Goal: Navigation & Orientation: Understand site structure

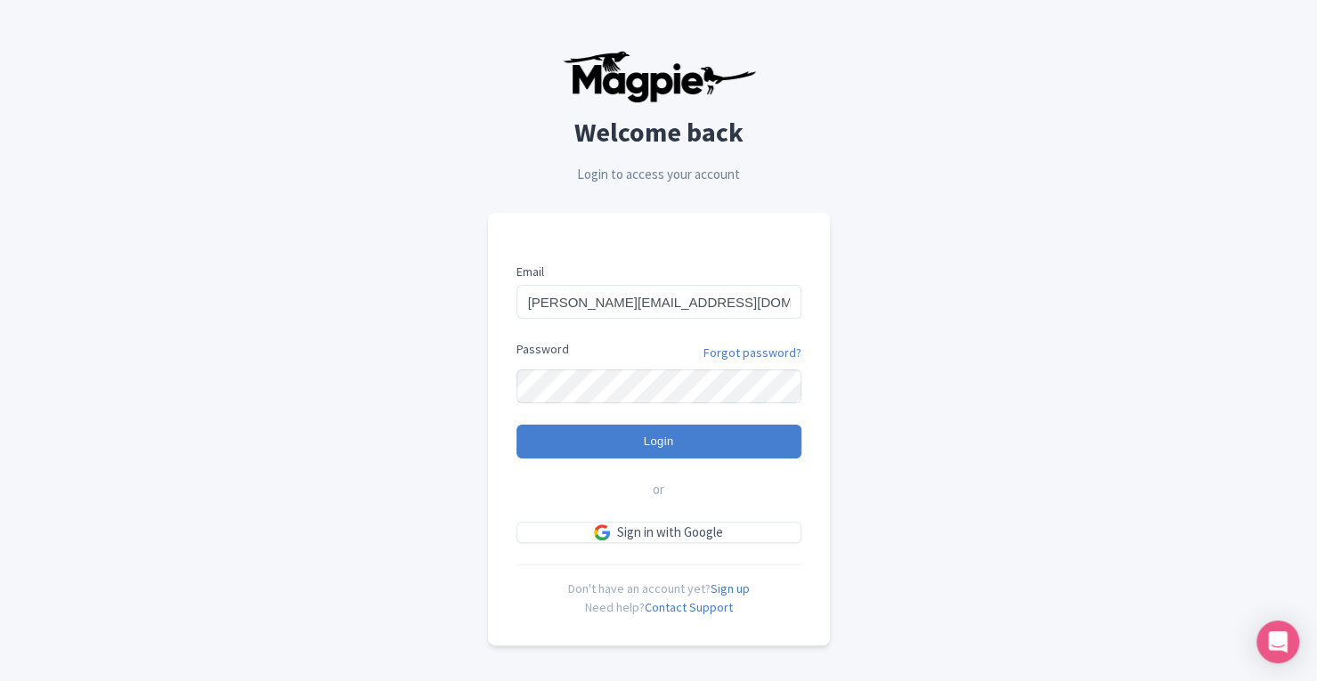
click at [563, 305] on input "chris_newdesign@magpie.travel" at bounding box center [658, 302] width 285 height 34
type input "[PERSON_NAME][EMAIL_ADDRESS][DOMAIN_NAME]"
click at [516, 425] on input "Login" at bounding box center [658, 442] width 285 height 34
type input "Logging in..."
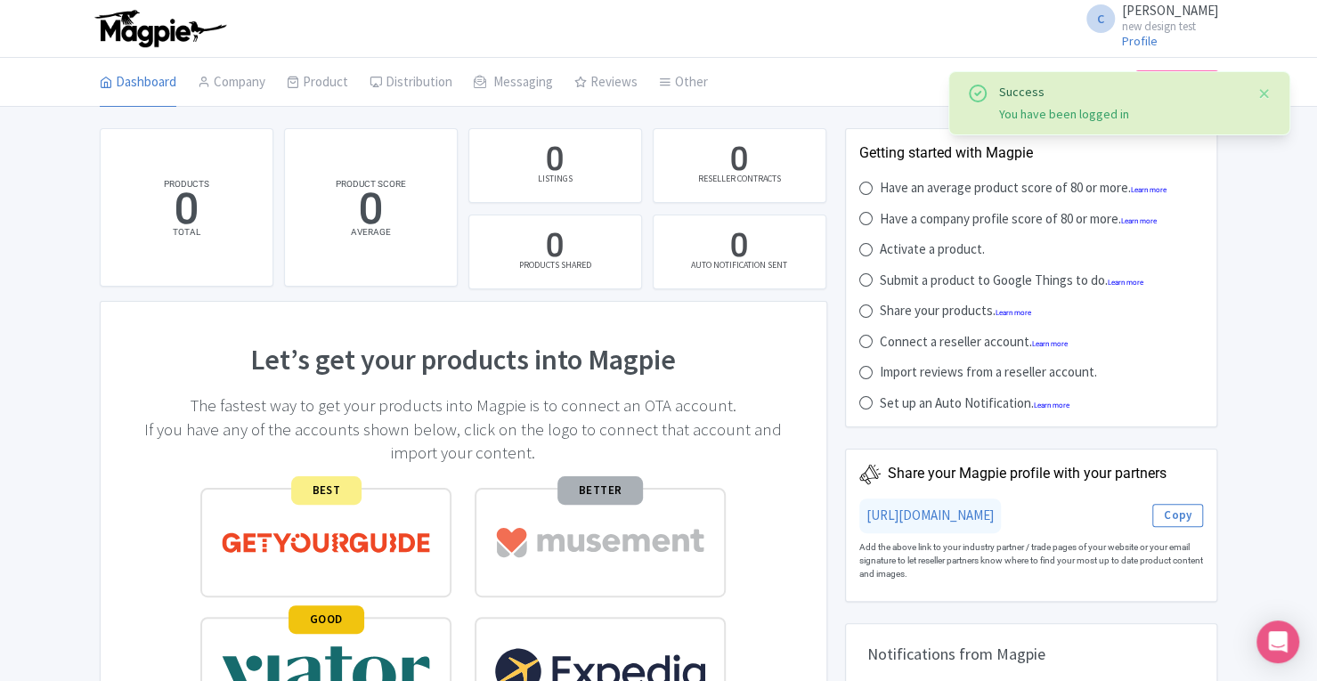
click at [1263, 95] on button "Close" at bounding box center [1264, 93] width 14 height 21
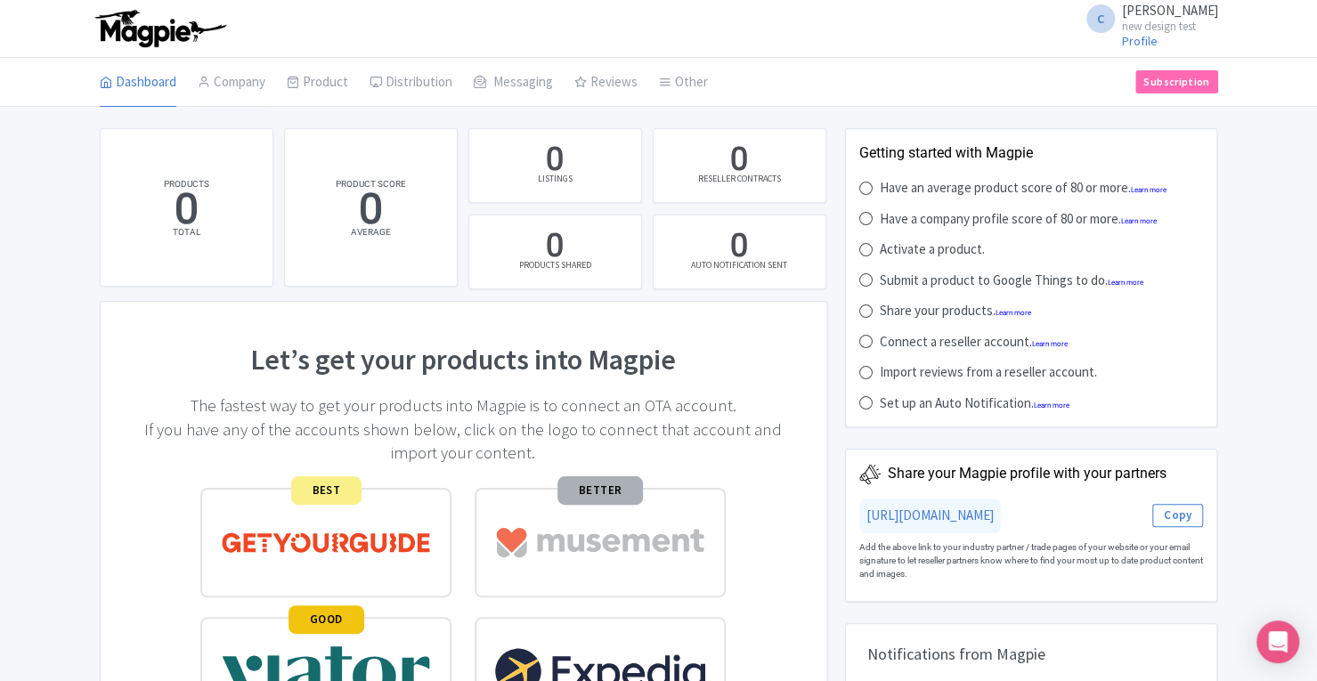
click at [233, 73] on link "Company" at bounding box center [232, 83] width 68 height 50
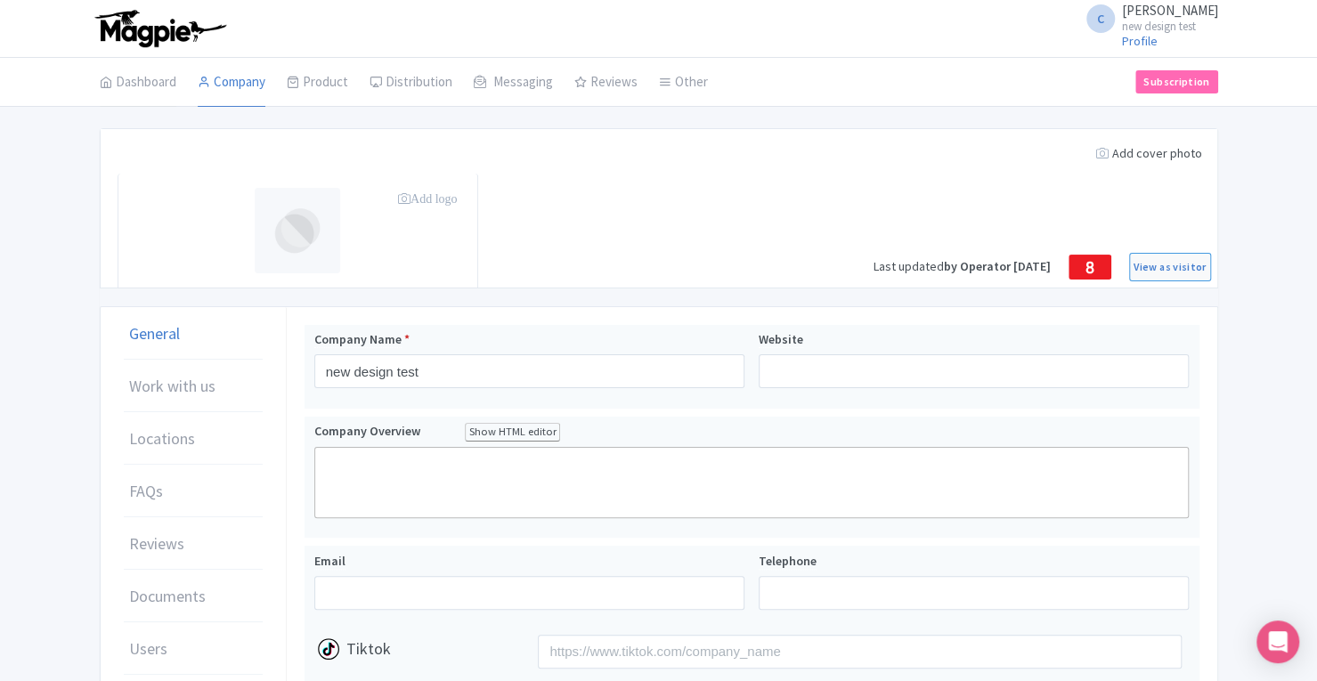
click at [139, 86] on link "Dashboard" at bounding box center [138, 83] width 77 height 50
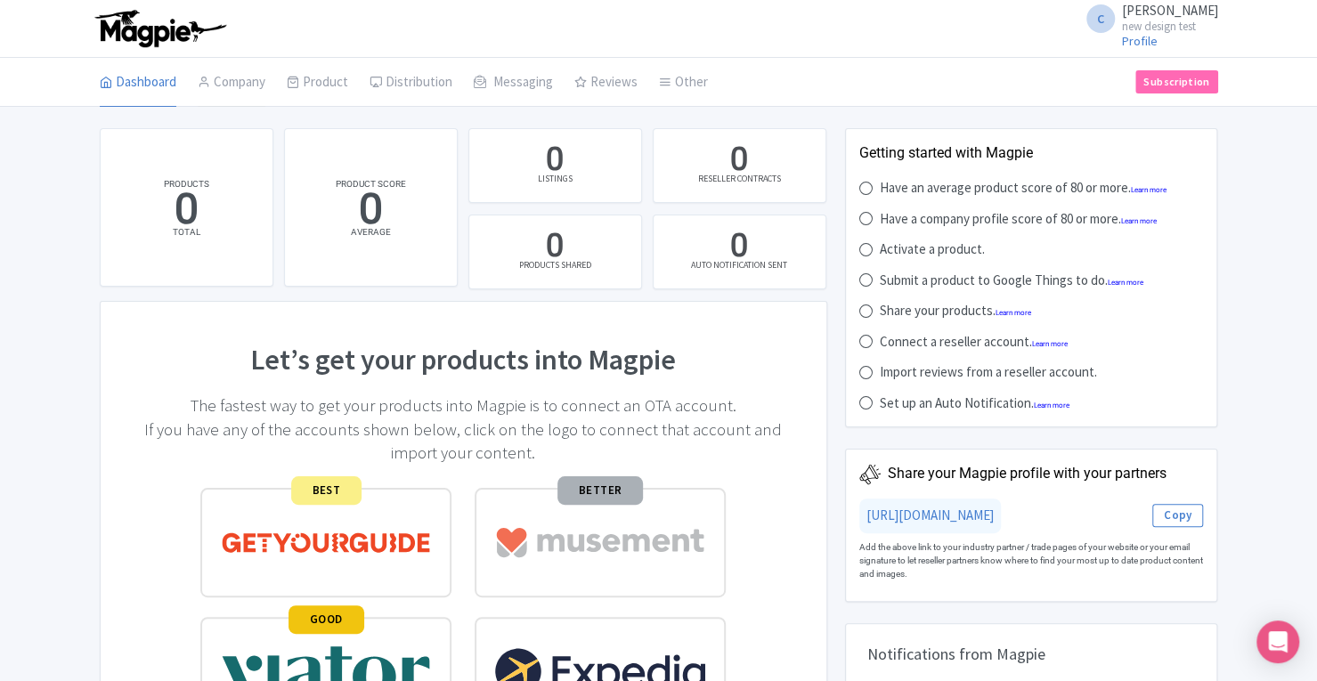
click at [237, 77] on link "Company" at bounding box center [232, 83] width 68 height 50
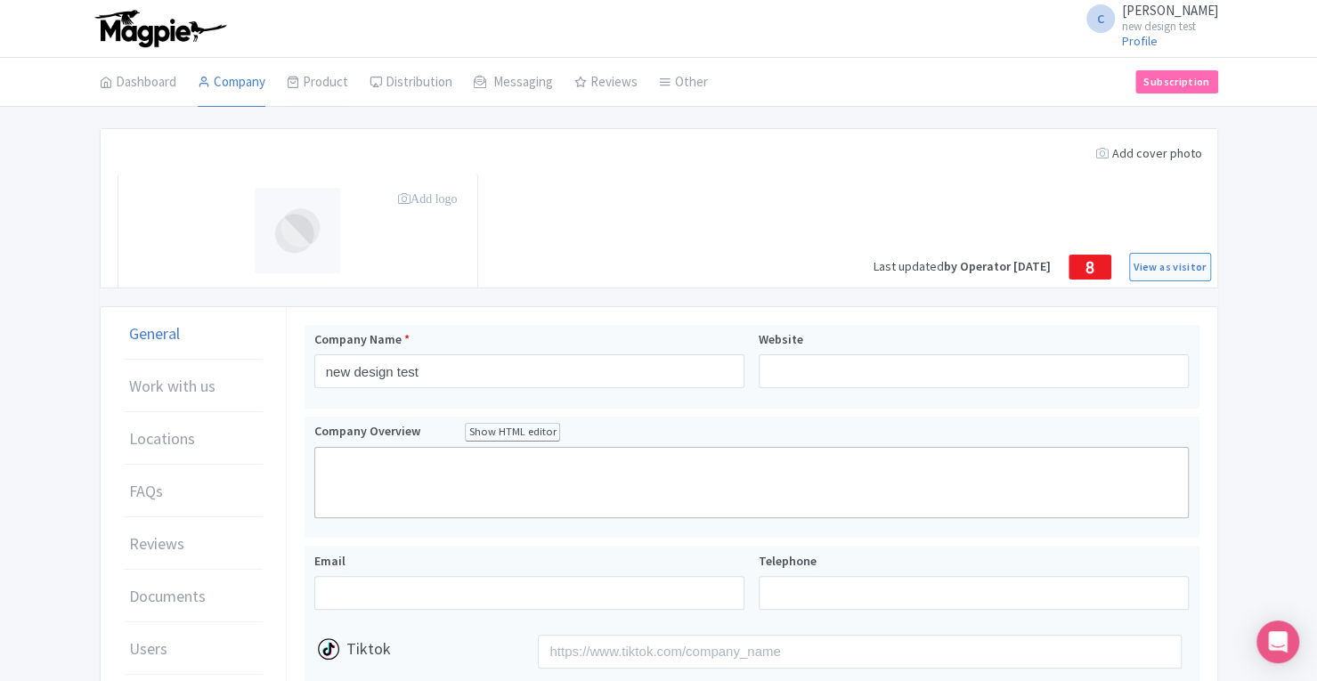
click at [323, 88] on link "Product" at bounding box center [317, 83] width 61 height 50
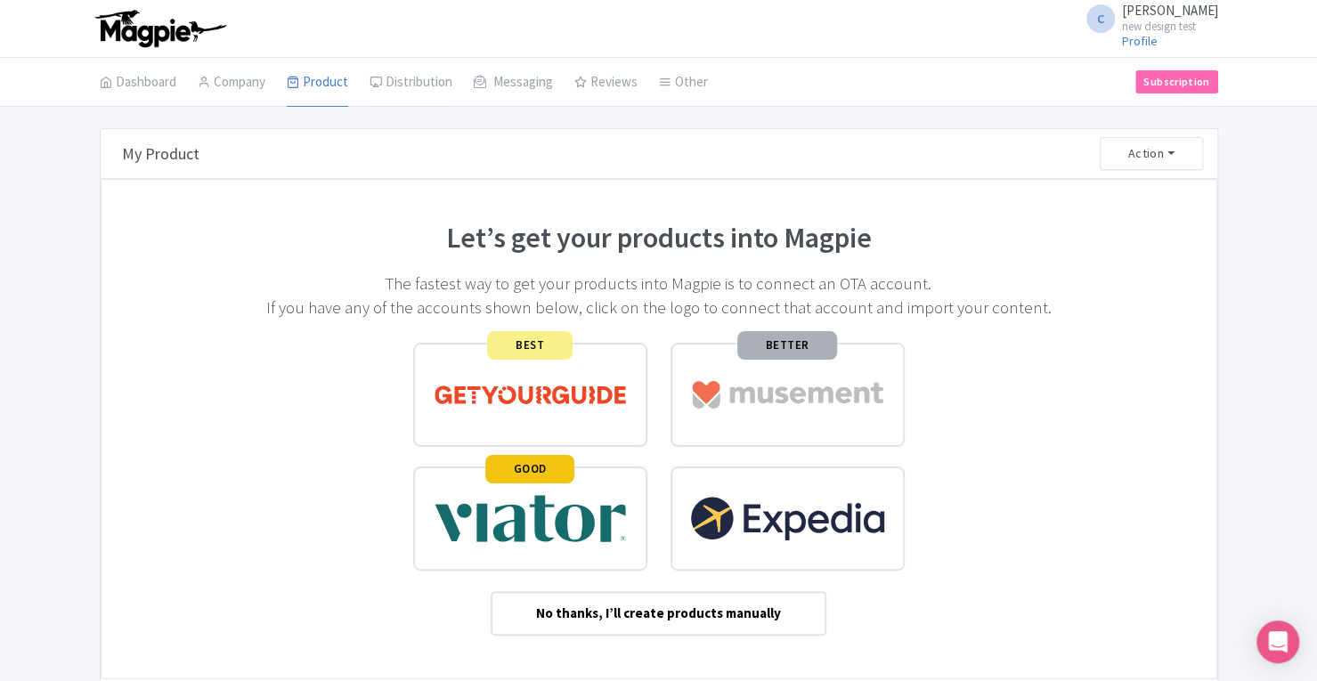
click at [410, 79] on link "Distribution" at bounding box center [410, 83] width 83 height 50
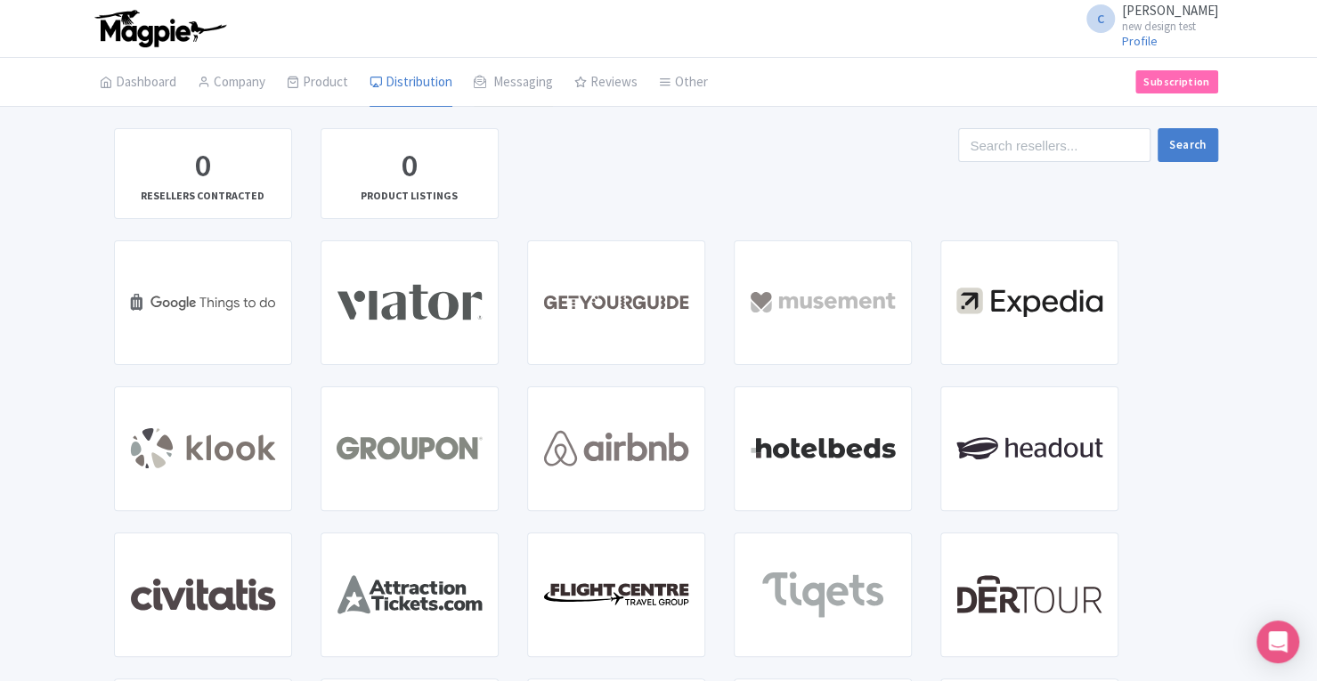
click at [504, 82] on link "Messaging" at bounding box center [513, 83] width 79 height 50
click at [596, 82] on link "Reviews" at bounding box center [605, 83] width 63 height 50
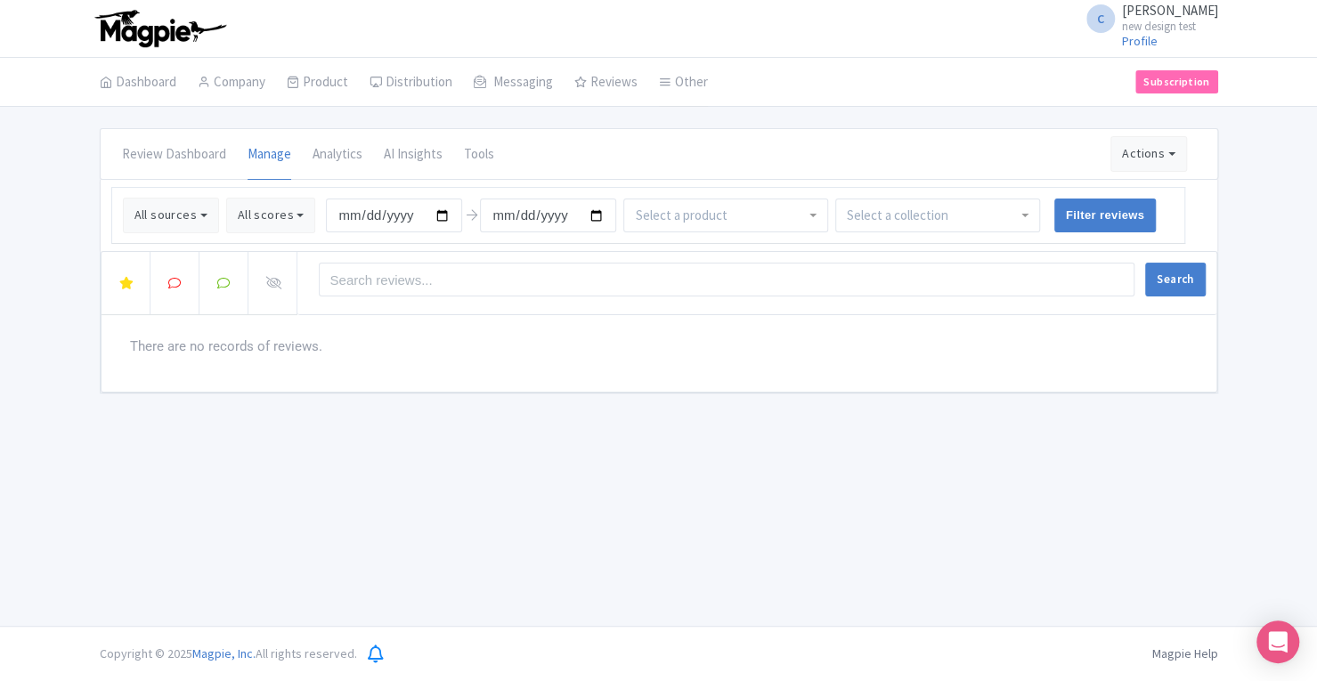
click at [666, 85] on icon at bounding box center [665, 82] width 12 height 12
click at [151, 88] on link "Dashboard" at bounding box center [138, 83] width 77 height 50
